Goal: Information Seeking & Learning: Learn about a topic

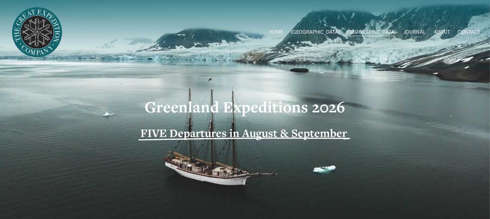
click at [389, 33] on span "[GEOGRAPHIC_DATA]" at bounding box center [371, 32] width 48 height 9
click at [0, 0] on span "Greenland Exped Dates" at bounding box center [0, 0] width 0 height 0
click at [447, 31] on link "ABOUT" at bounding box center [442, 32] width 16 height 10
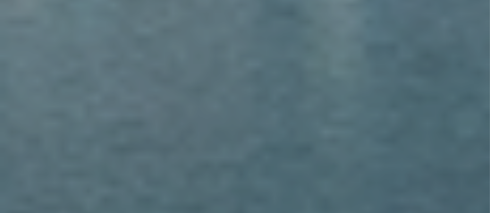
scroll to position [2714, 0]
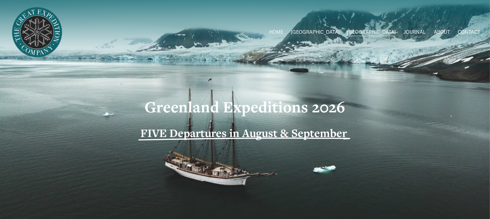
click at [0, 0] on span "2026 Expeditions" at bounding box center [0, 0] width 0 height 0
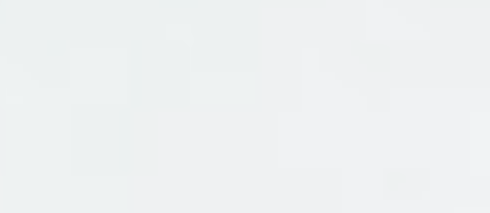
scroll to position [223, 0]
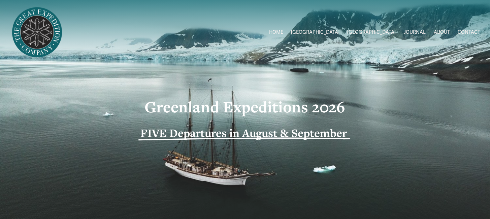
click at [0, 0] on span "Greenland W/[PERSON_NAME] & [PERSON_NAME]" at bounding box center [0, 0] width 0 height 0
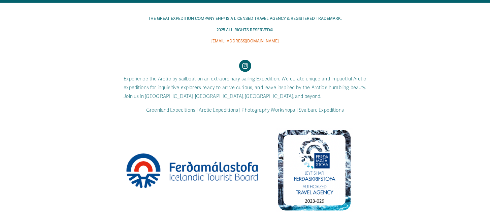
scroll to position [20760, 289]
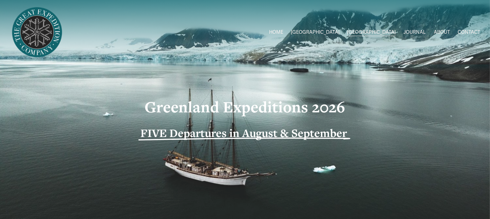
click at [48, 38] on img at bounding box center [37, 32] width 55 height 55
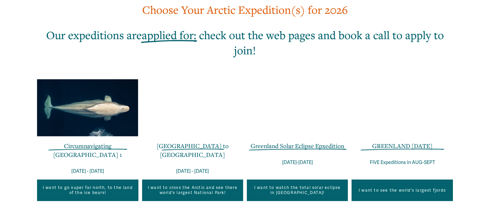
scroll to position [446, 0]
